Goal: Information Seeking & Learning: Find specific fact

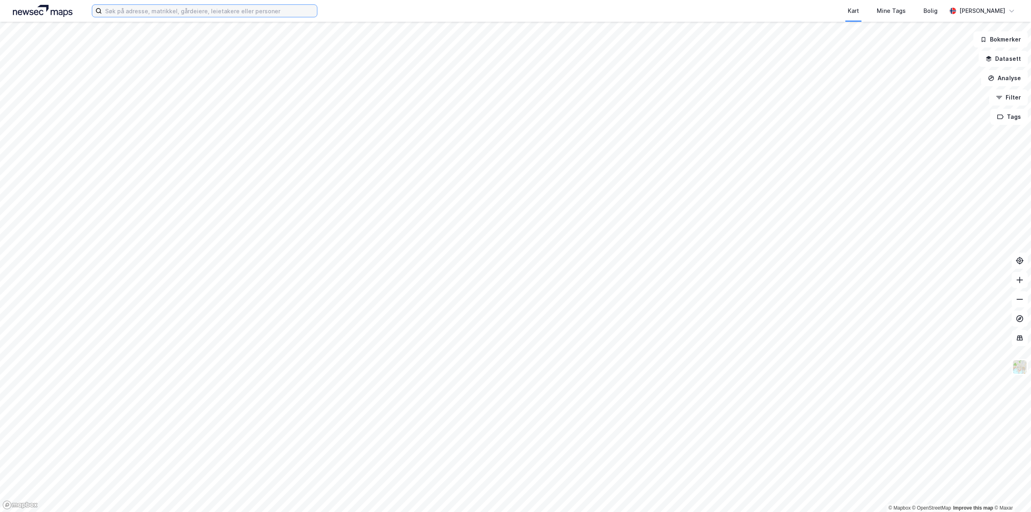
click at [145, 14] on input at bounding box center [209, 11] width 215 height 12
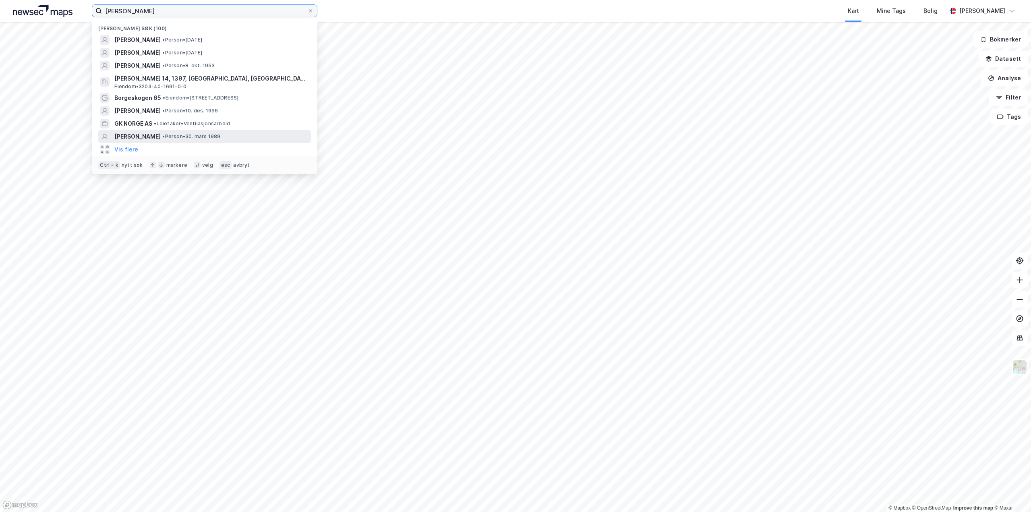
type input "roald damsgård"
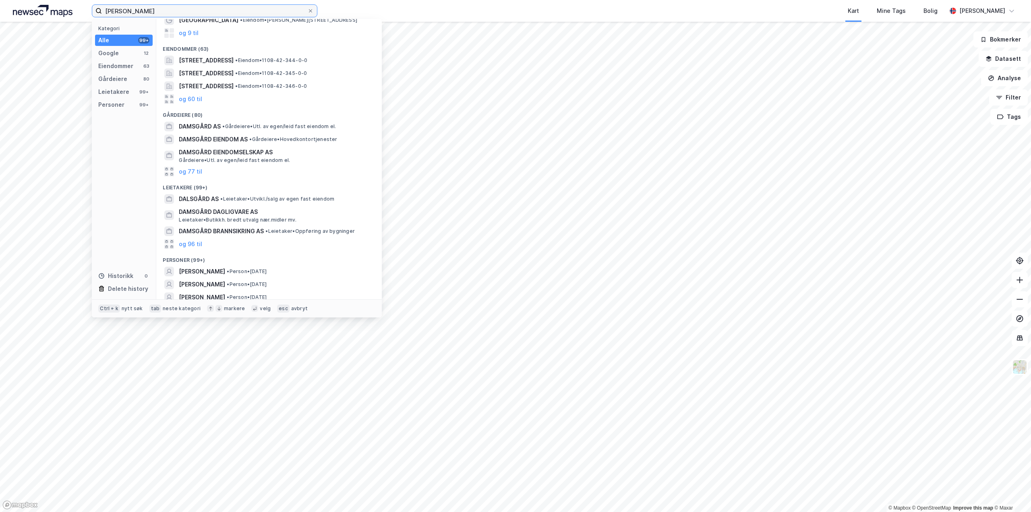
scroll to position [63, 0]
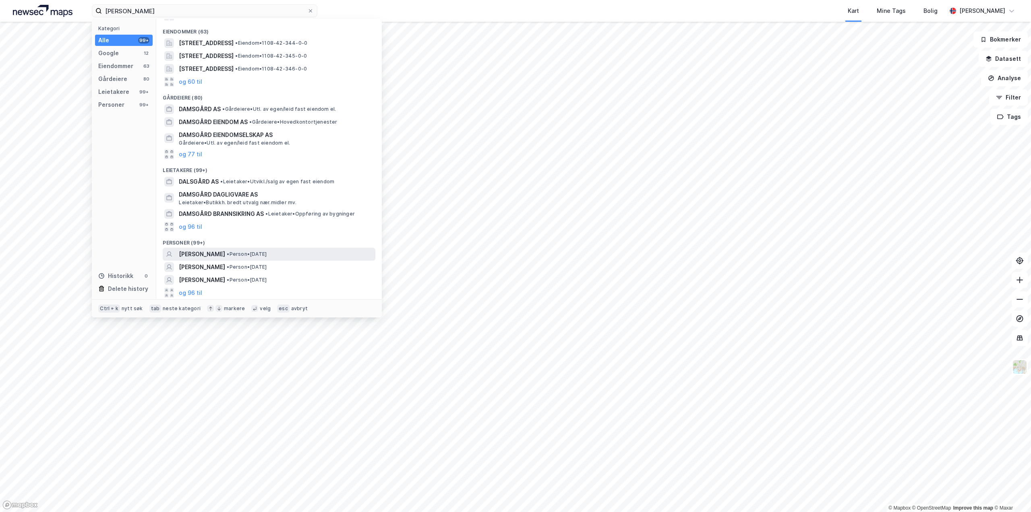
click at [241, 254] on span "• Person • 10. apr. 1960" at bounding box center [247, 254] width 40 height 6
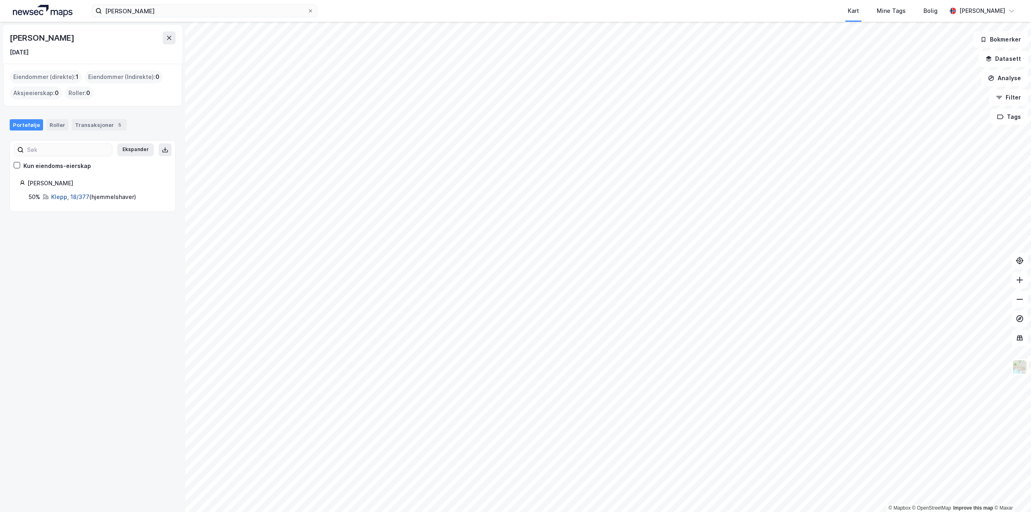
click at [76, 199] on link "Klepp, 18/377" at bounding box center [70, 196] width 38 height 7
